Goal: Task Accomplishment & Management: Use online tool/utility

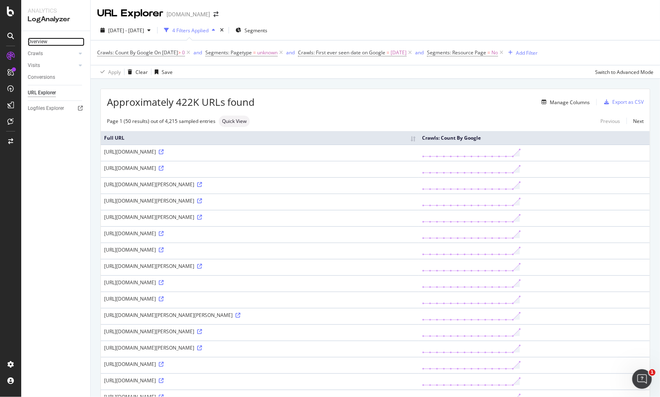
click at [53, 43] on link "Overview" at bounding box center [56, 42] width 57 height 9
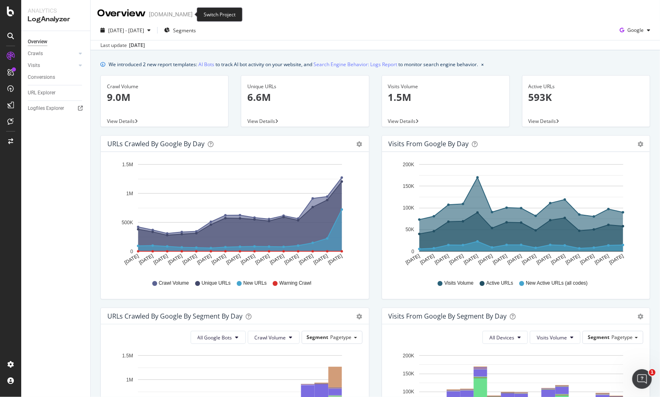
click at [189, 11] on div "Overview [DOMAIN_NAME]" at bounding box center [153, 14] width 112 height 14
click at [187, 18] on div "Overview [DOMAIN_NAME]" at bounding box center [153, 14] width 112 height 14
click at [196, 14] on icon "arrow-right-arrow-left" at bounding box center [198, 14] width 5 height 6
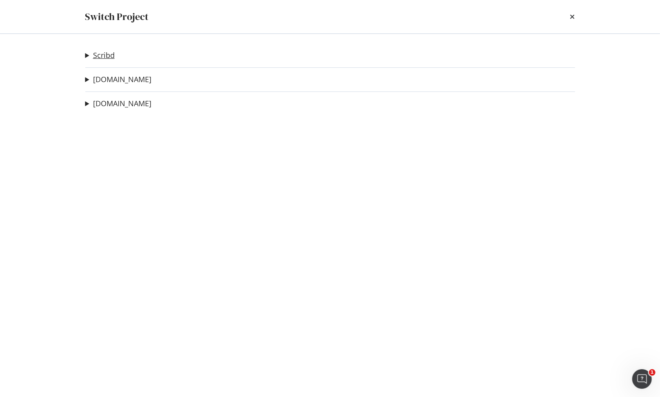
click at [101, 55] on link "Scribd" at bounding box center [104, 55] width 22 height 9
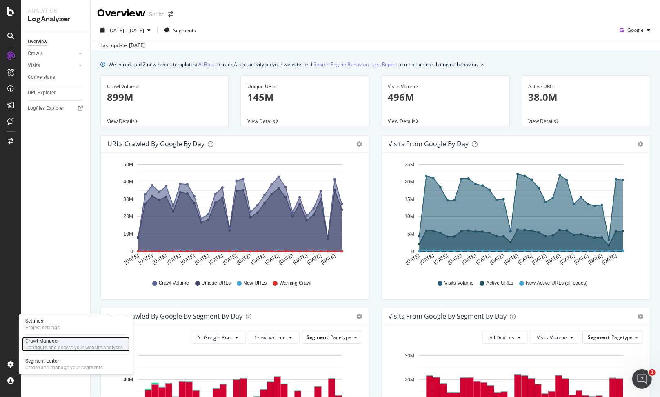
click at [57, 346] on div "Configure and access your website analyses" at bounding box center [74, 347] width 98 height 7
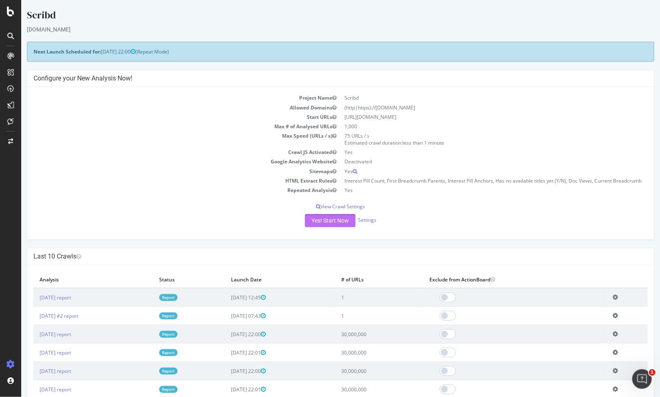
click at [308, 221] on button "Yes! Start Now" at bounding box center [330, 220] width 51 height 13
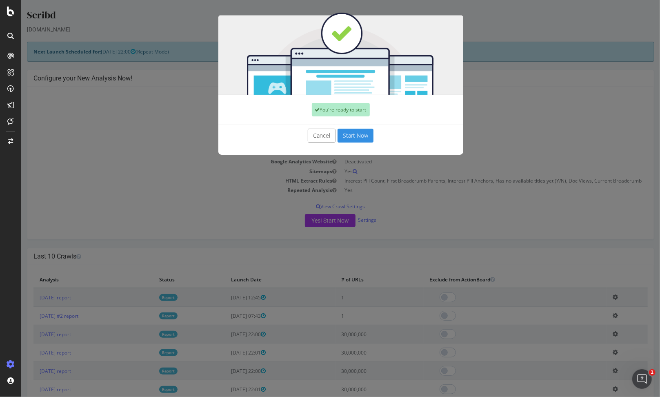
click at [357, 132] on button "Start Now" at bounding box center [355, 136] width 36 height 14
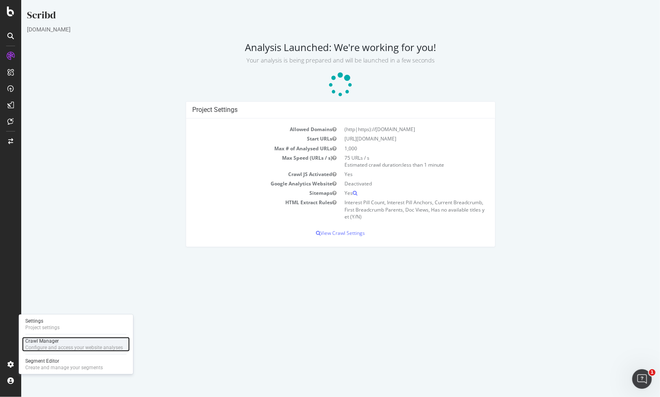
click at [46, 345] on div "Configure and access your website analyses" at bounding box center [74, 347] width 98 height 7
